Goal: Transaction & Acquisition: Purchase product/service

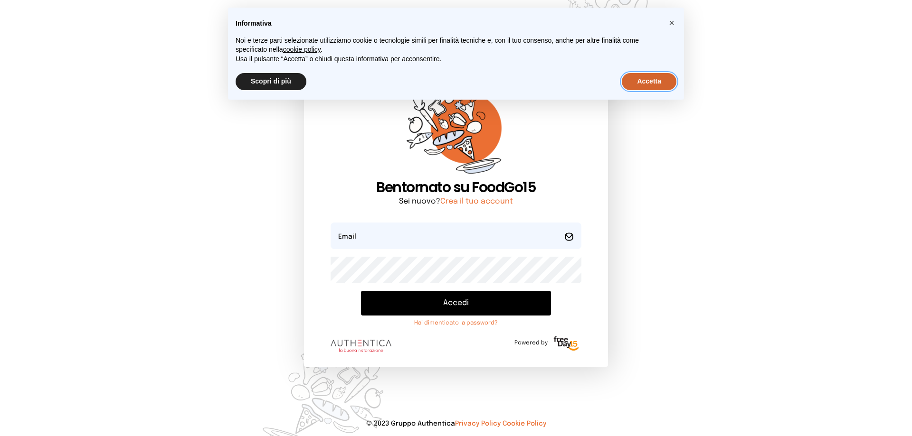
click at [655, 88] on button "Accetta" at bounding box center [649, 81] width 55 height 17
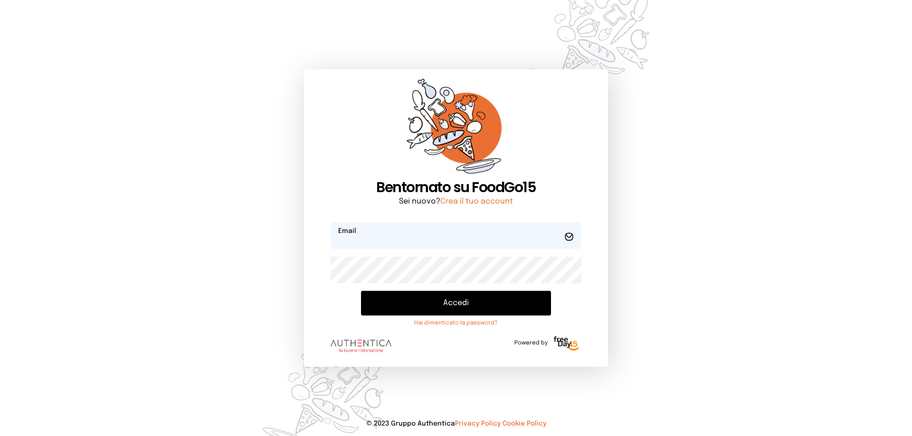
click at [474, 238] on input "email" at bounding box center [456, 236] width 251 height 27
type input "**********"
click at [472, 299] on button "Accedi" at bounding box center [456, 303] width 190 height 25
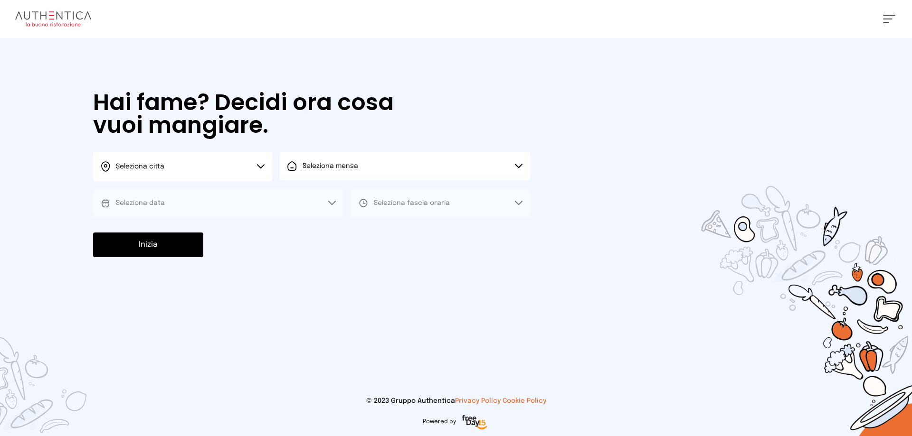
click at [261, 166] on icon at bounding box center [261, 166] width 8 height 5
click at [244, 193] on li "Terni" at bounding box center [182, 194] width 179 height 26
click at [314, 171] on span "Seleziona mensa" at bounding box center [331, 165] width 56 height 9
click at [323, 197] on span "Mensa interna" at bounding box center [333, 192] width 61 height 9
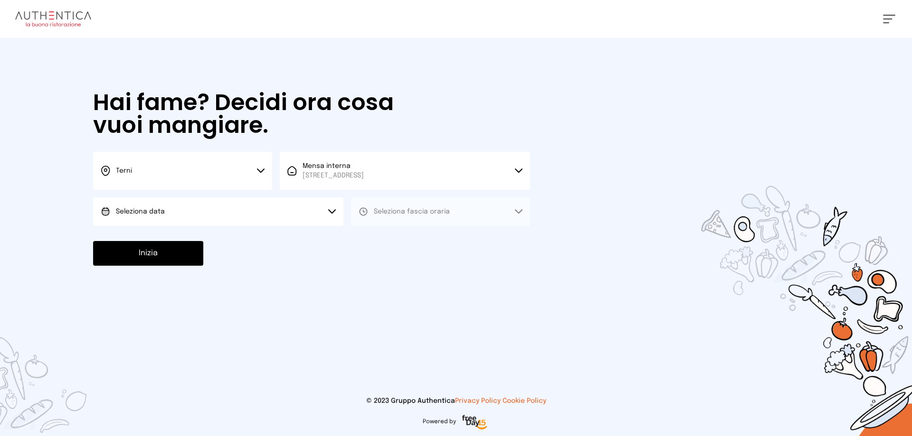
drag, startPoint x: 306, startPoint y: 215, endPoint x: 306, endPoint y: 220, distance: 4.8
click at [306, 216] on button "Seleziona data" at bounding box center [218, 212] width 250 height 28
click at [297, 229] on li "[DATE], [DATE]" at bounding box center [218, 238] width 250 height 25
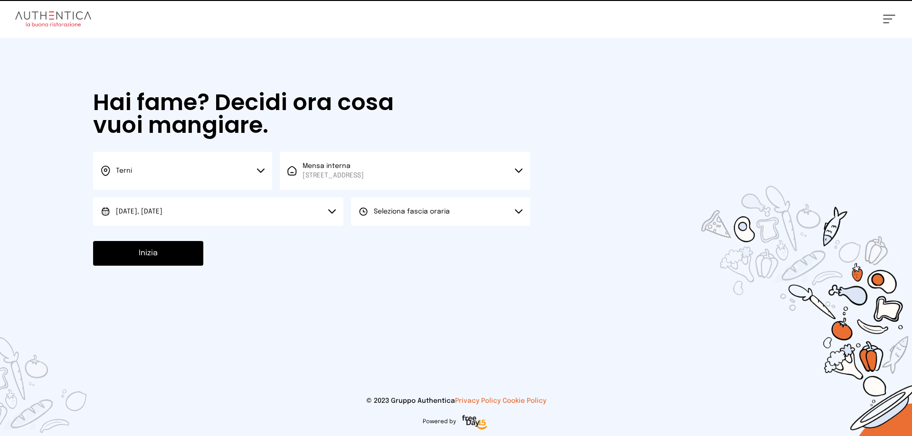
click at [376, 214] on span "Seleziona fascia oraria" at bounding box center [412, 211] width 76 height 7
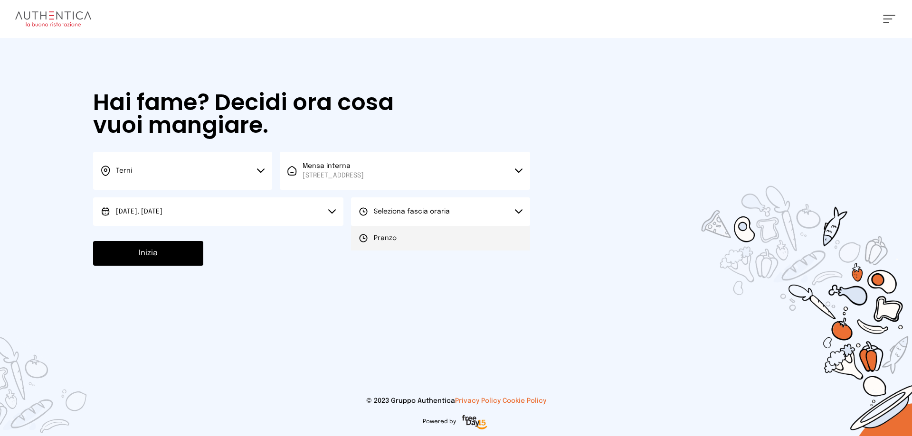
click at [377, 240] on span "Pranzo" at bounding box center [385, 238] width 23 height 9
click at [146, 252] on button "Inizia" at bounding box center [148, 253] width 110 height 25
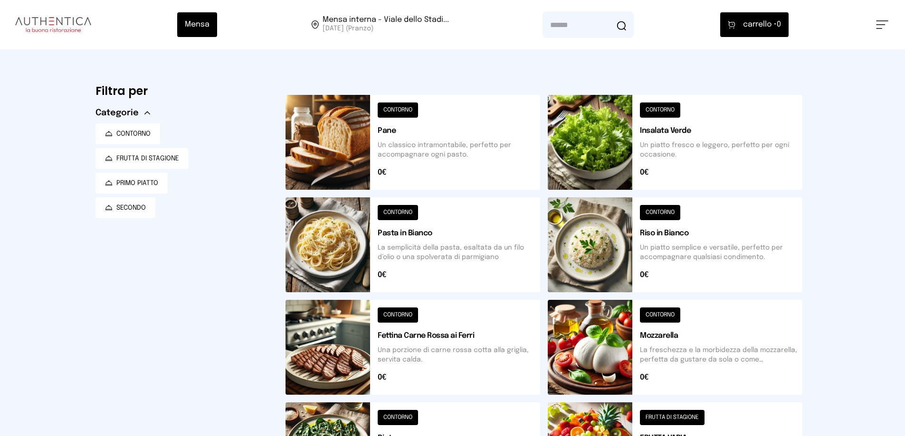
scroll to position [142, 0]
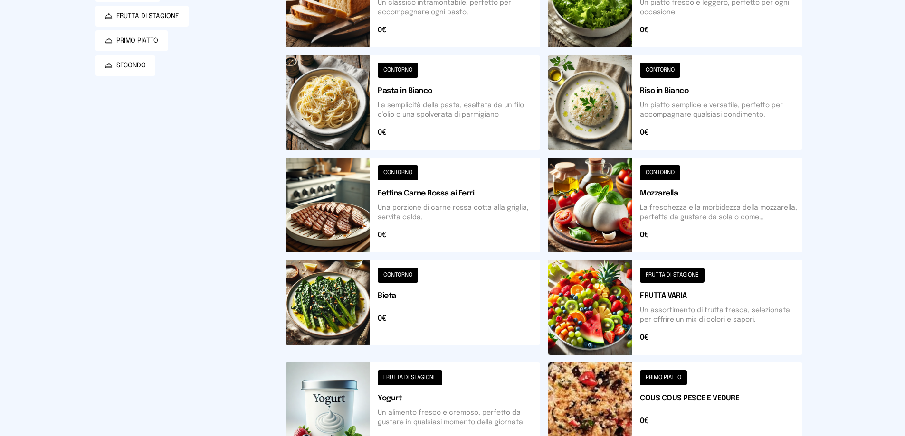
click at [671, 280] on button at bounding box center [675, 307] width 255 height 95
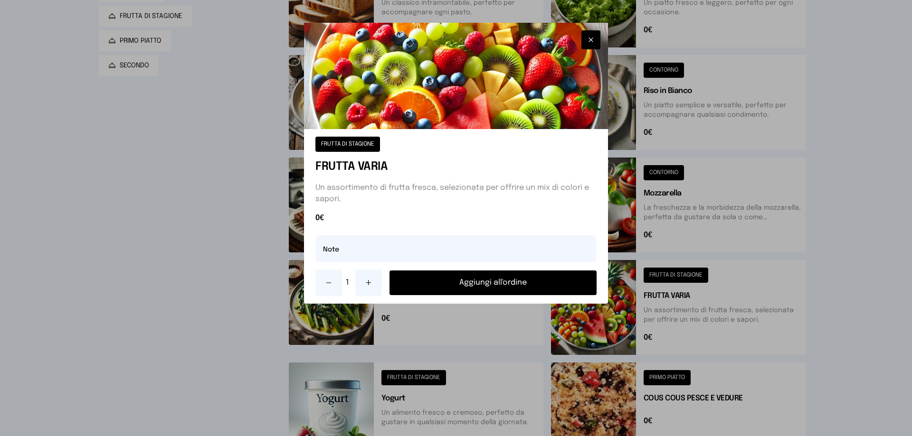
click at [487, 283] on button "Aggiungi all'ordine" at bounding box center [492, 283] width 207 height 25
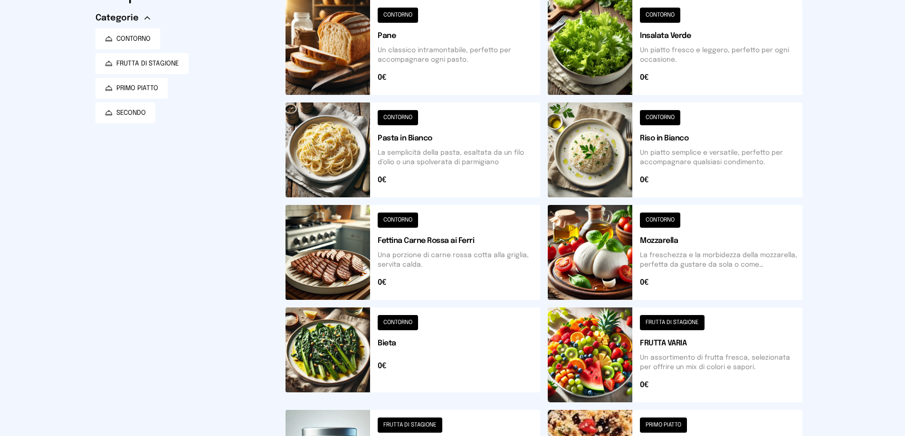
scroll to position [47, 0]
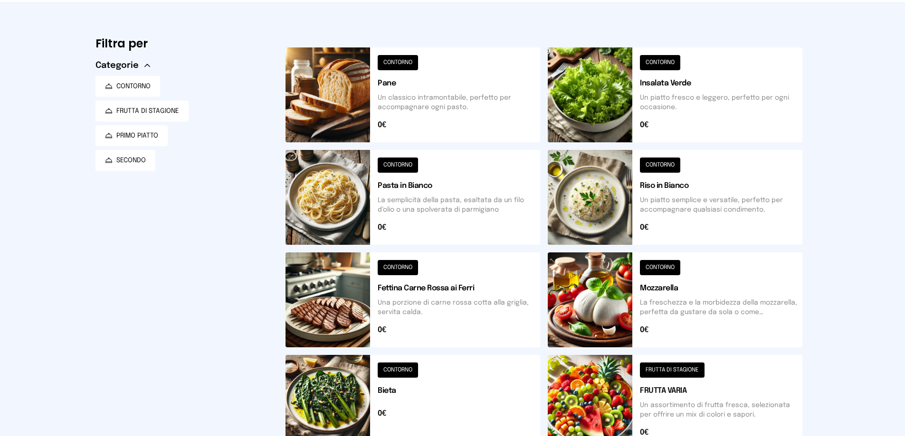
click at [409, 266] on button at bounding box center [412, 300] width 255 height 95
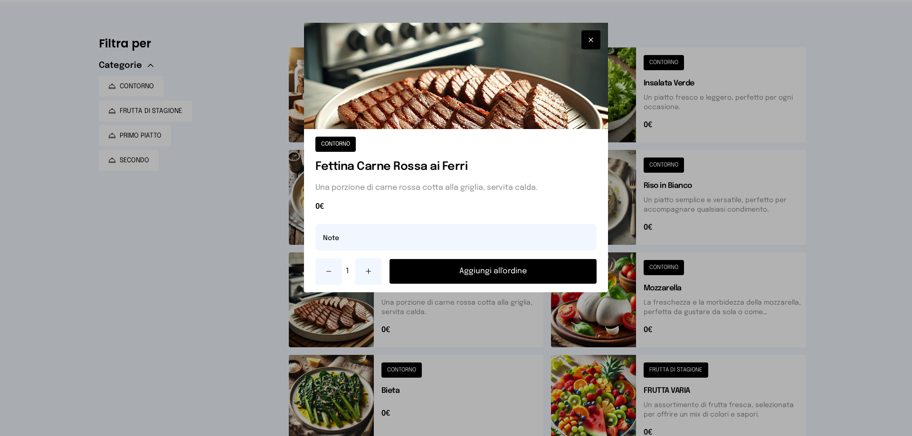
click at [506, 268] on button "Aggiungi all'ordine" at bounding box center [492, 271] width 207 height 25
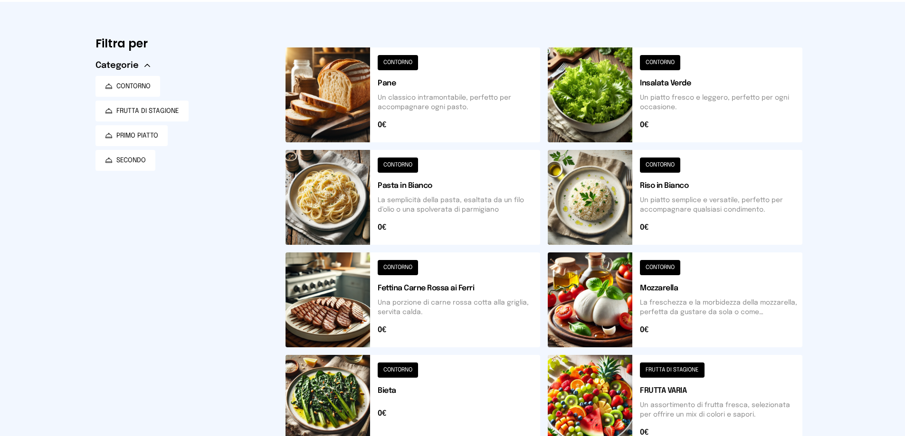
click at [410, 376] on button at bounding box center [412, 402] width 255 height 95
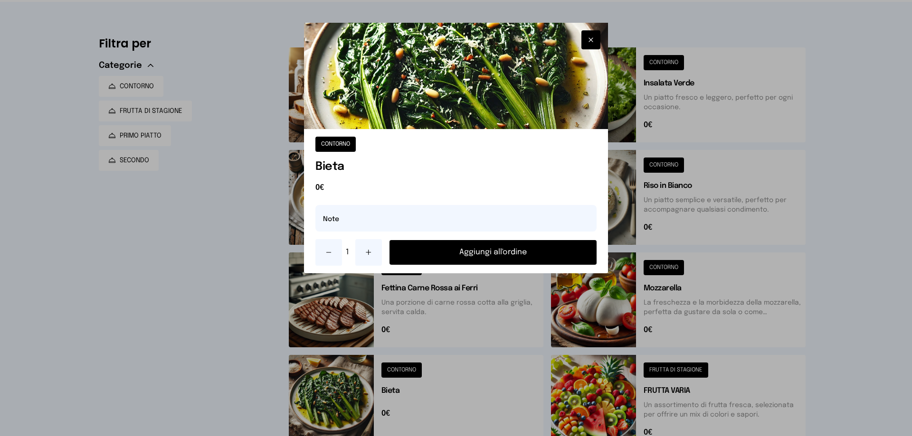
click at [465, 257] on button "Aggiungi all'ordine" at bounding box center [492, 252] width 207 height 25
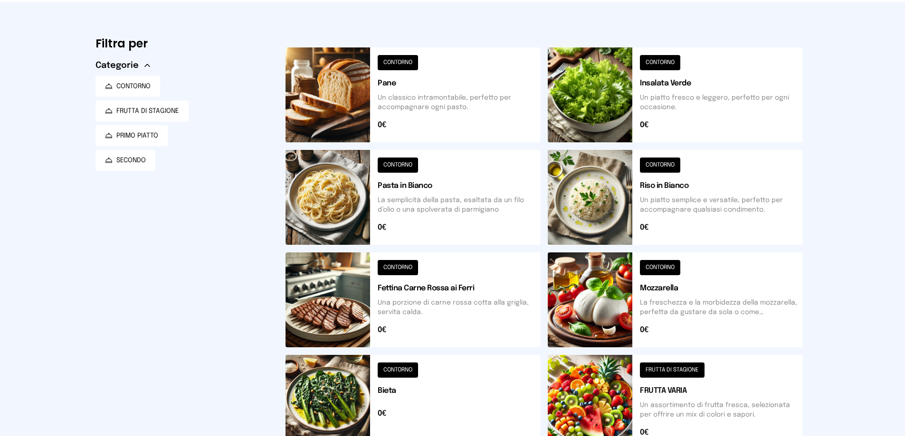
scroll to position [0, 0]
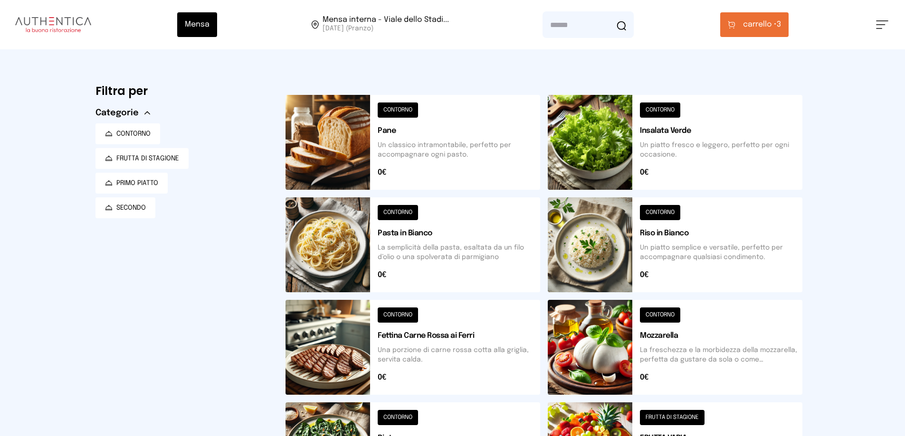
click at [751, 28] on span "carrello •" at bounding box center [760, 24] width 34 height 11
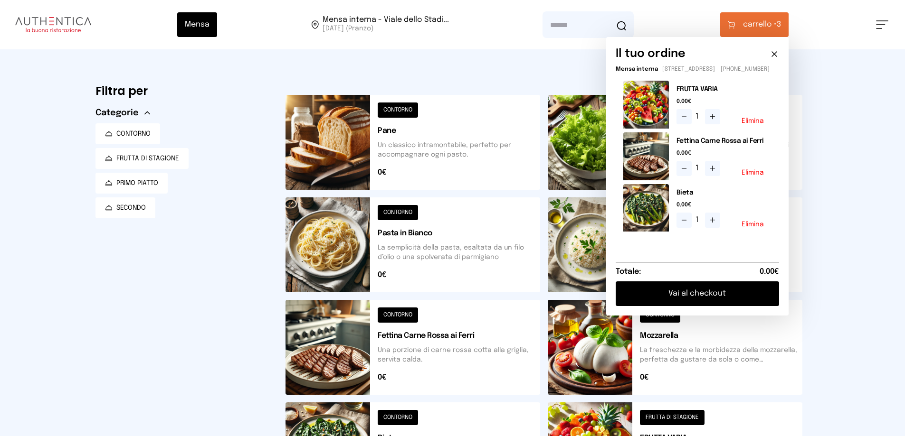
click at [702, 297] on button "Vai al checkout" at bounding box center [697, 294] width 163 height 25
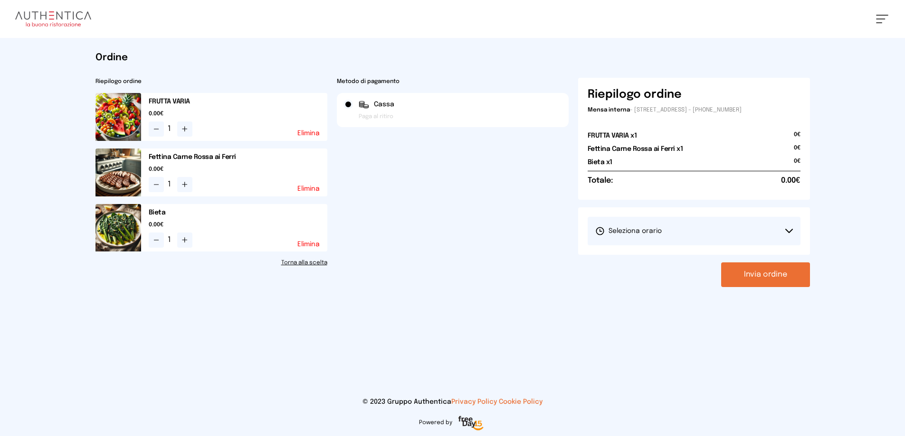
click at [785, 227] on button "Seleziona orario" at bounding box center [693, 231] width 213 height 28
click at [741, 249] on li "1° Turno (13:00 - 15:00)" at bounding box center [693, 258] width 213 height 25
click at [754, 277] on button "Invia ordine" at bounding box center [765, 275] width 89 height 25
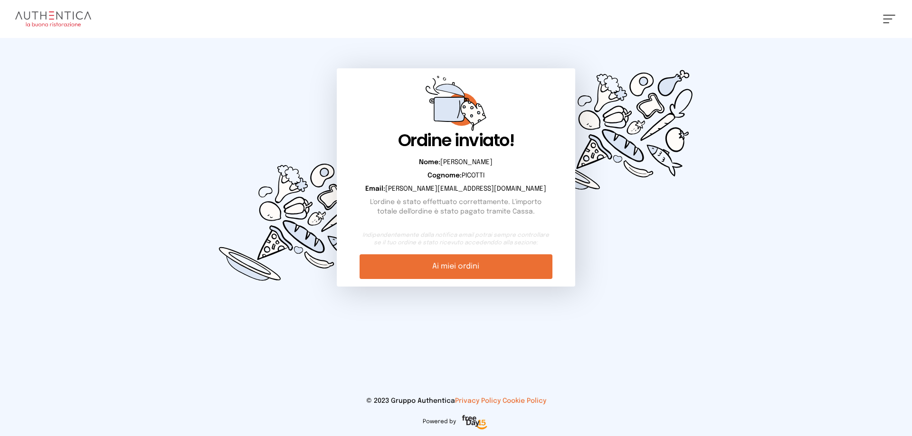
click at [436, 265] on link "Ai miei ordini" at bounding box center [456, 267] width 192 height 25
